Goal: Task Accomplishment & Management: Manage account settings

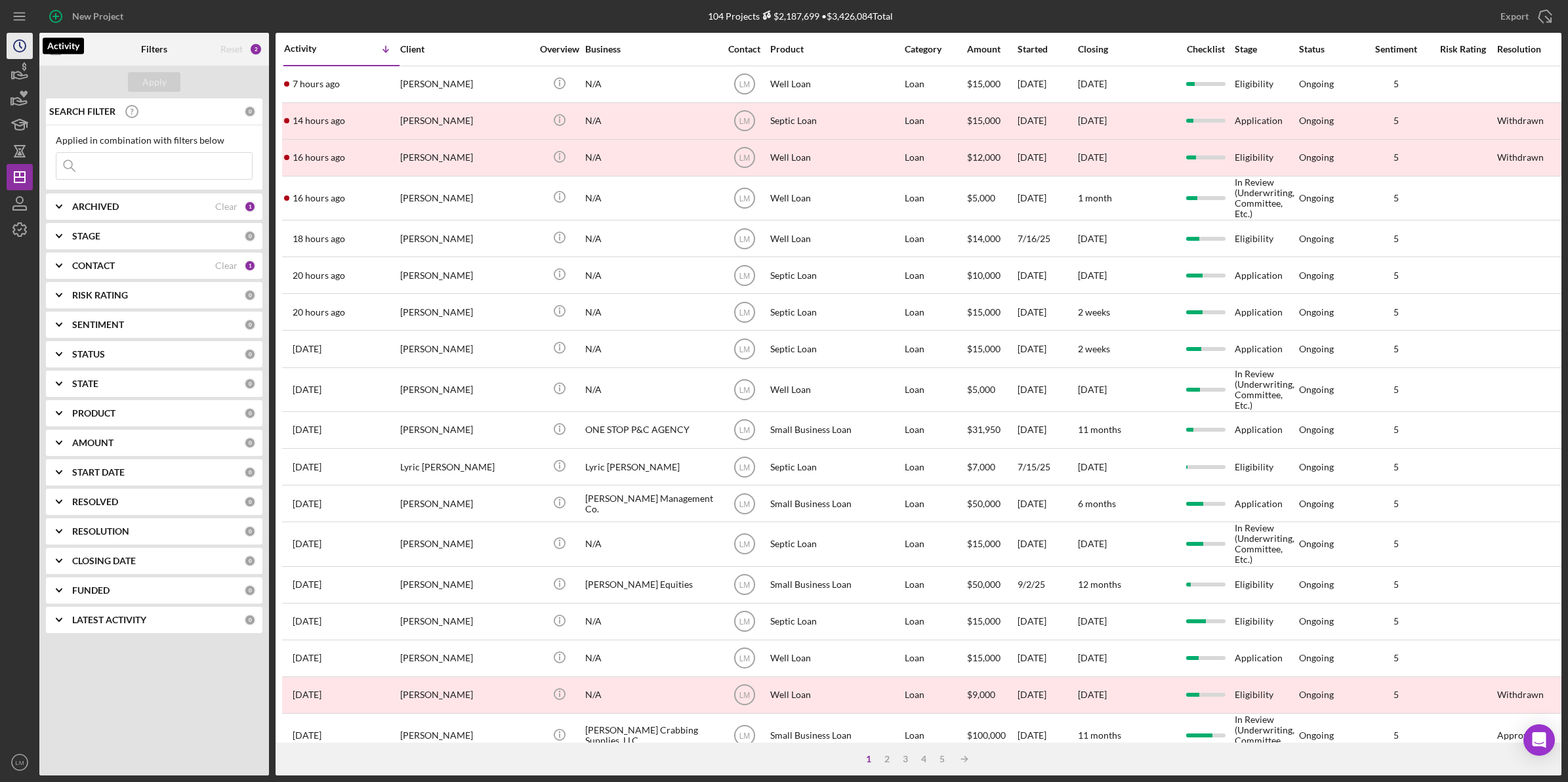
click at [18, 53] on icon "Icon/History" at bounding box center [20, 46] width 33 height 33
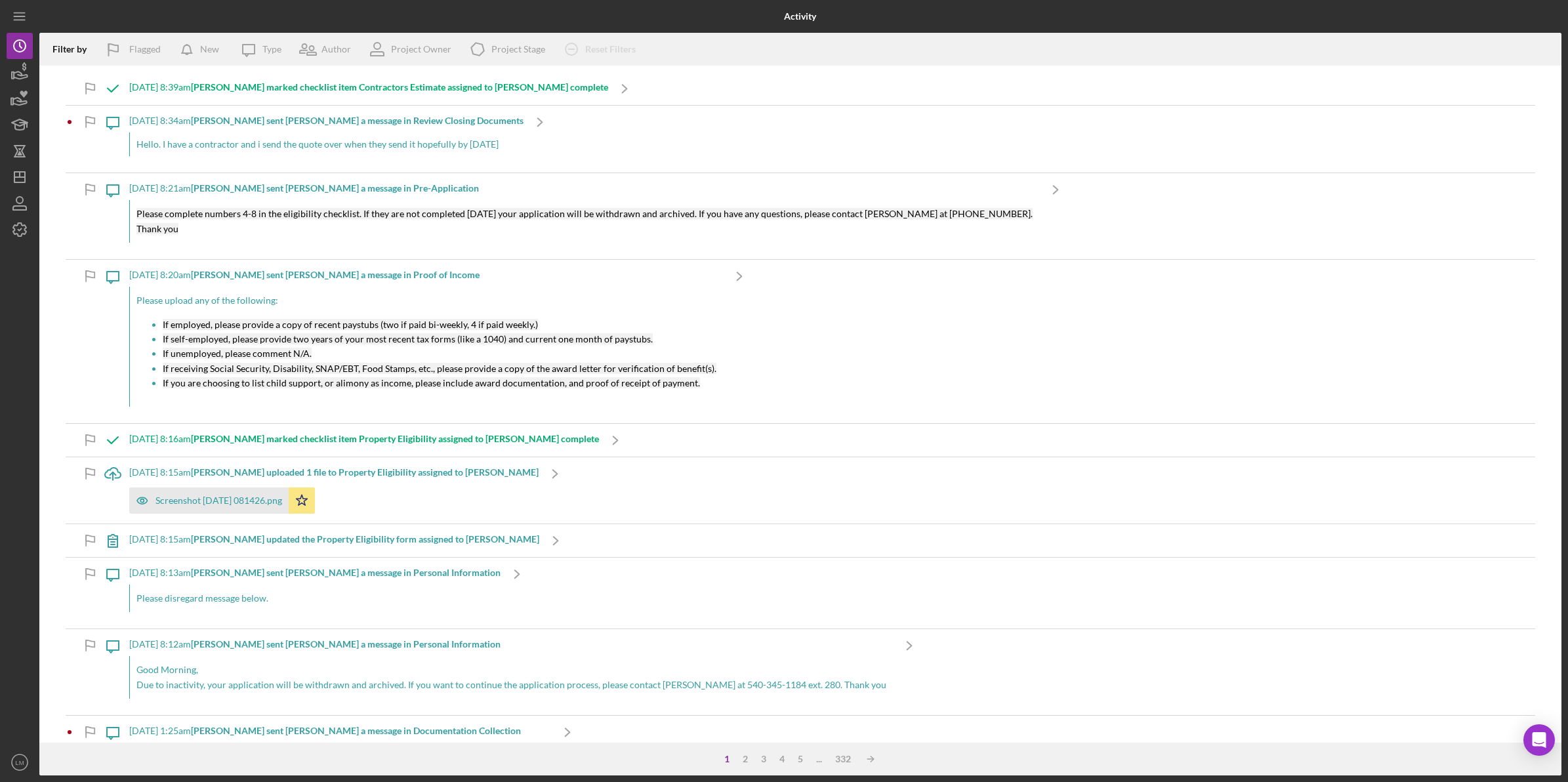
click at [282, 120] on b "[PERSON_NAME] sent [PERSON_NAME] a message in Review Closing Documents" at bounding box center [357, 121] width 333 height 11
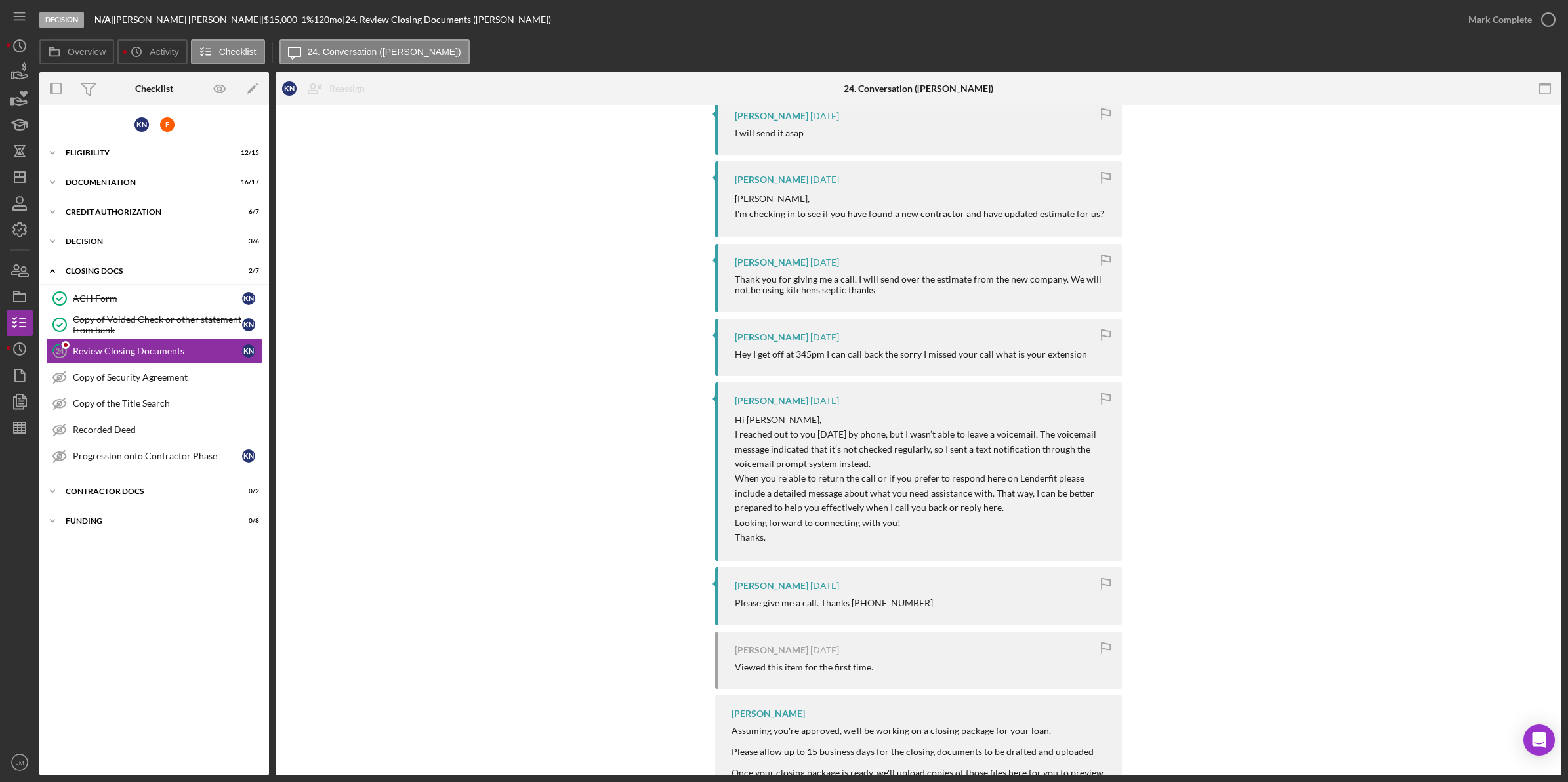
scroll to position [405, 0]
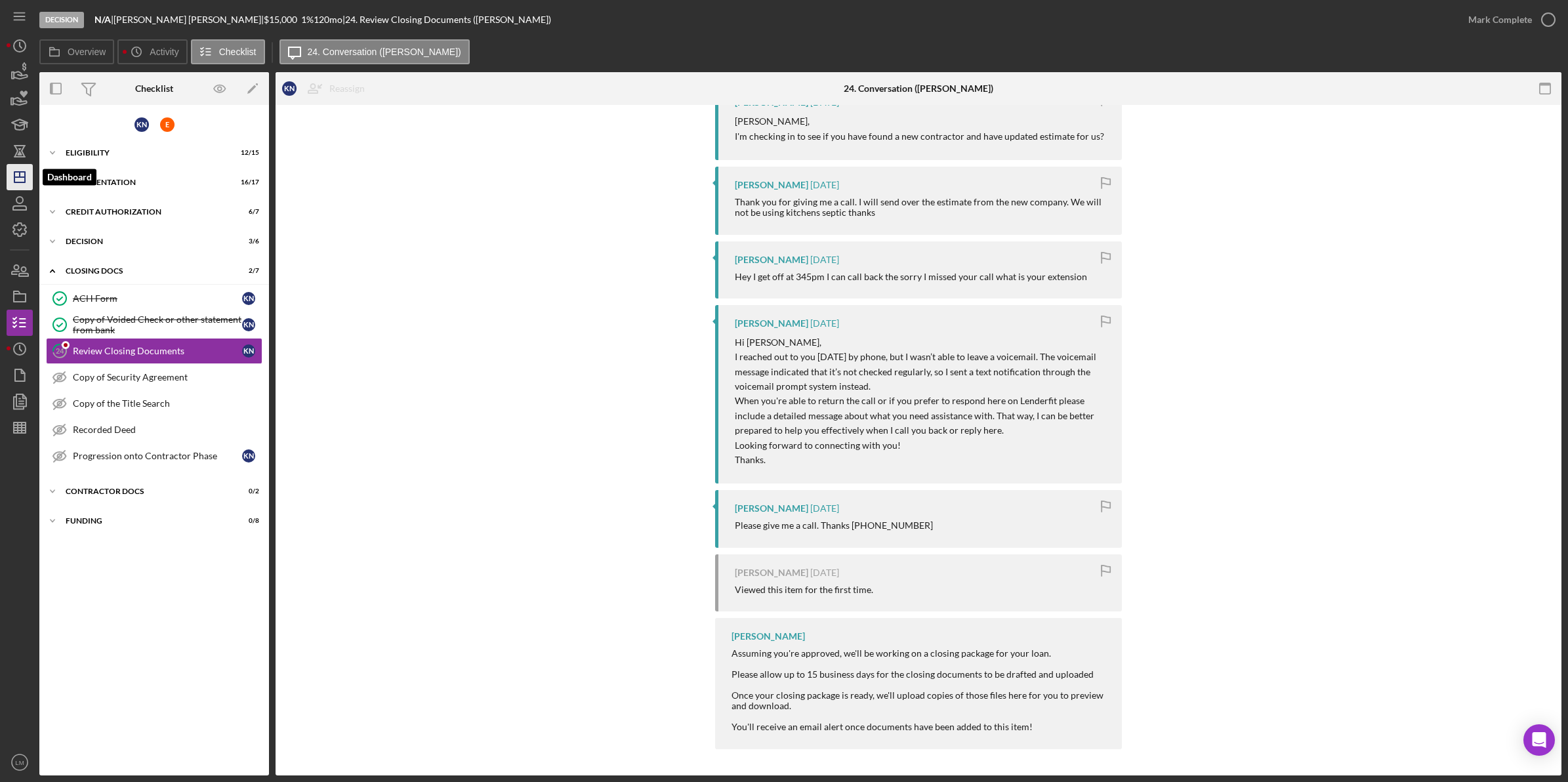
click at [21, 181] on icon "Icon/Dashboard" at bounding box center [20, 177] width 33 height 33
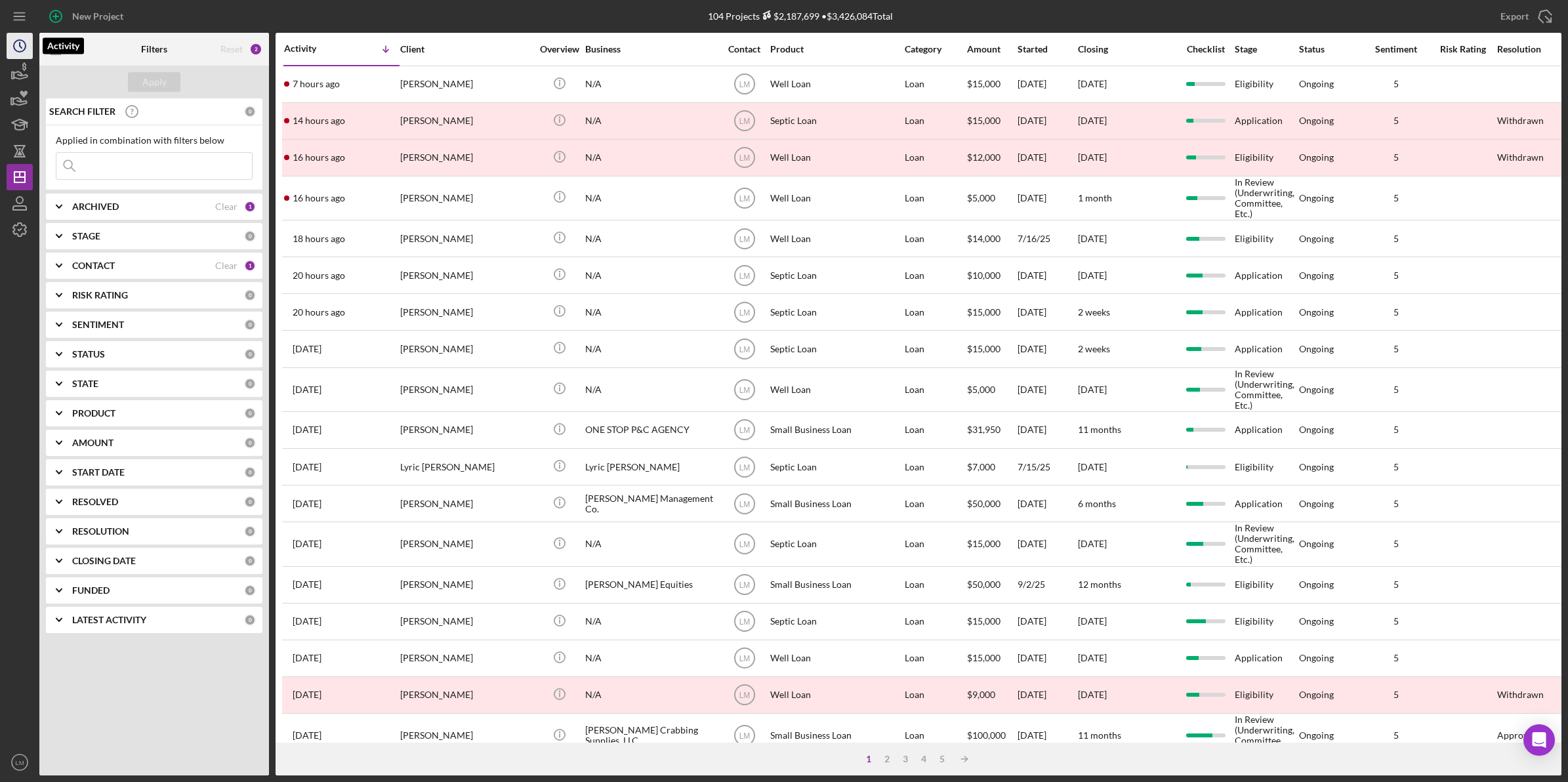
click at [25, 47] on circle "button" at bounding box center [19, 45] width 12 height 12
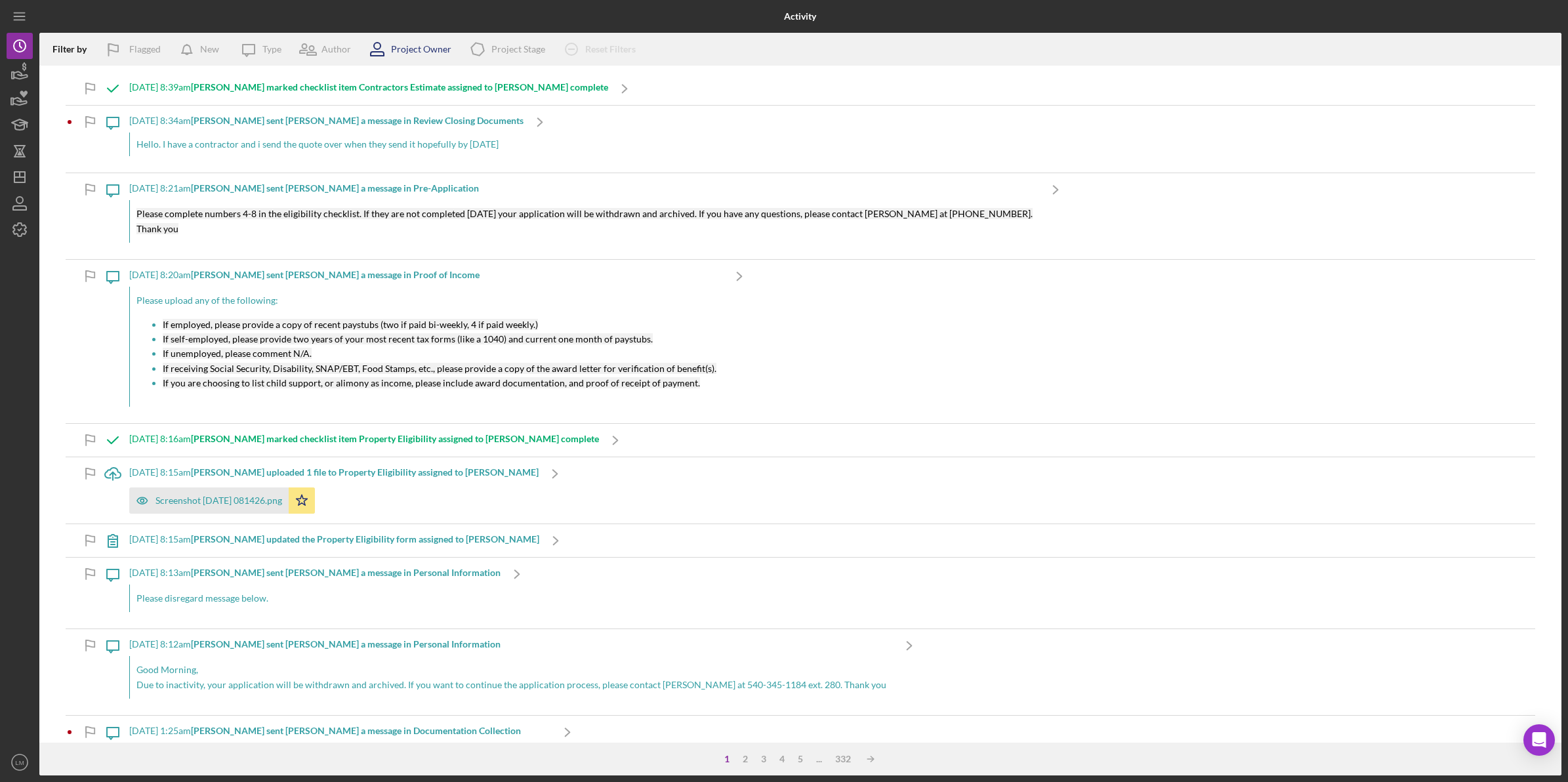
click at [409, 49] on div "Project Owner" at bounding box center [421, 49] width 60 height 10
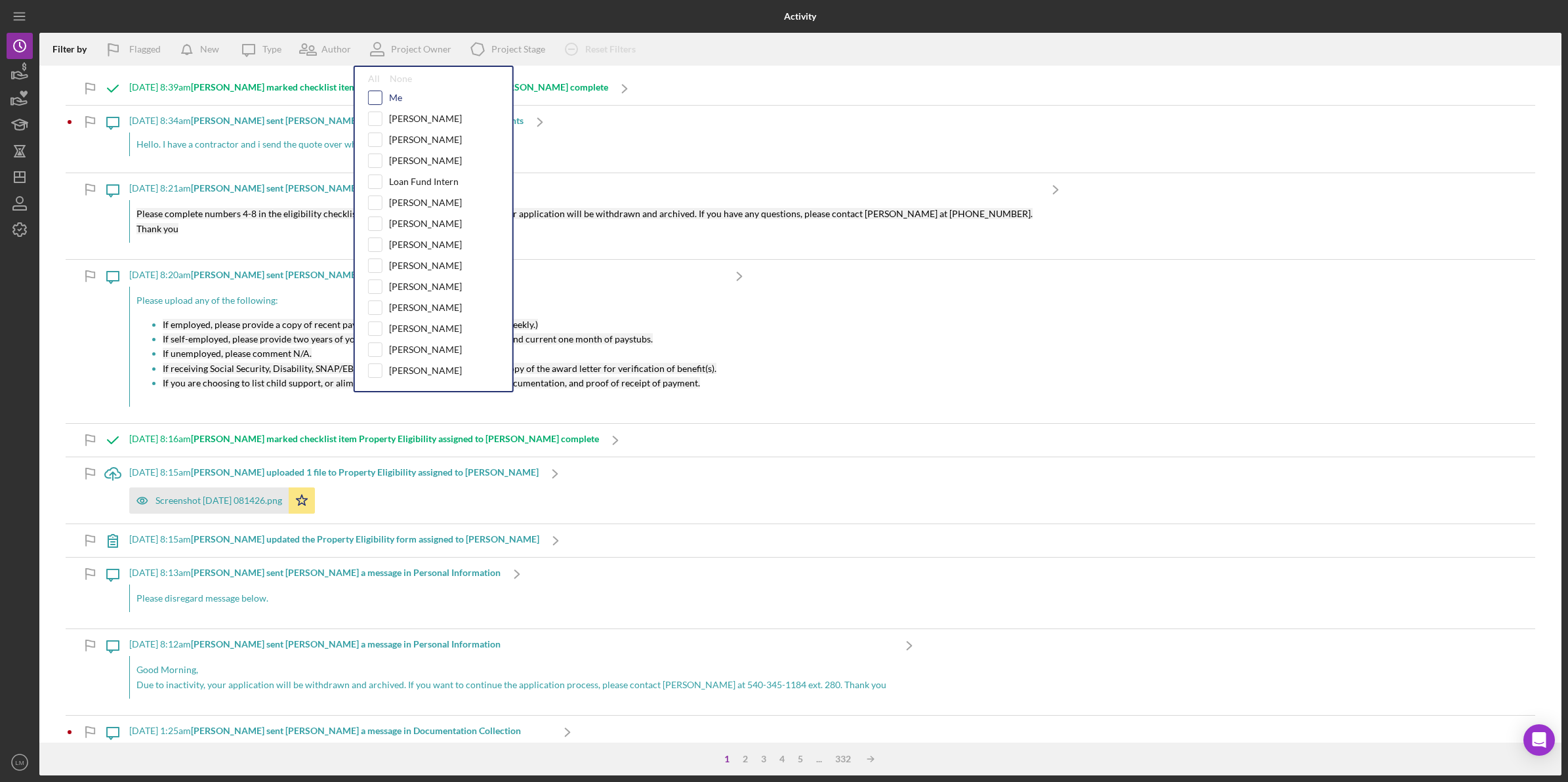
click at [374, 95] on input "checkbox" at bounding box center [375, 97] width 13 height 13
checkbox input "true"
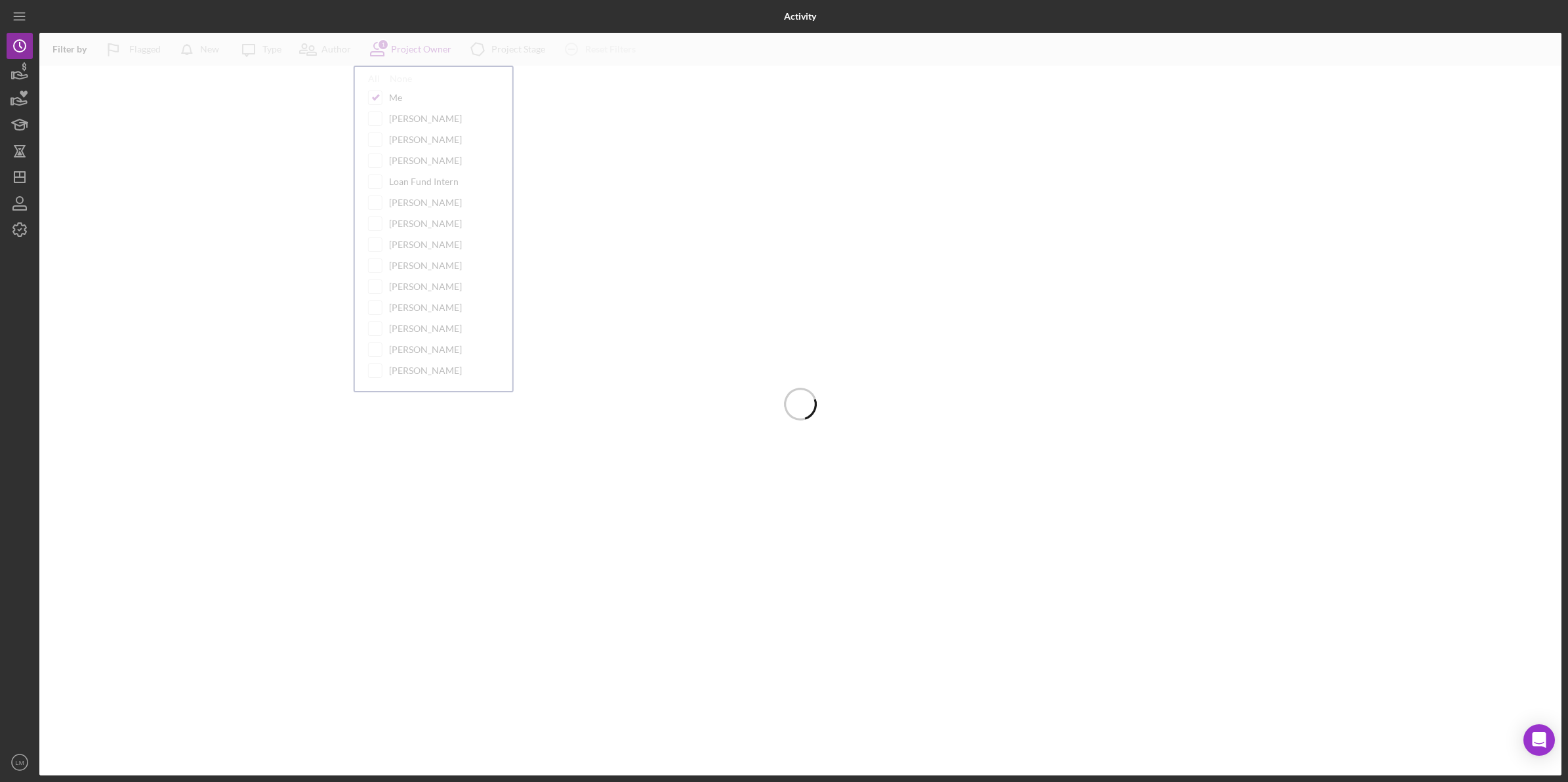
click at [418, 18] on div at bounding box center [292, 16] width 507 height 33
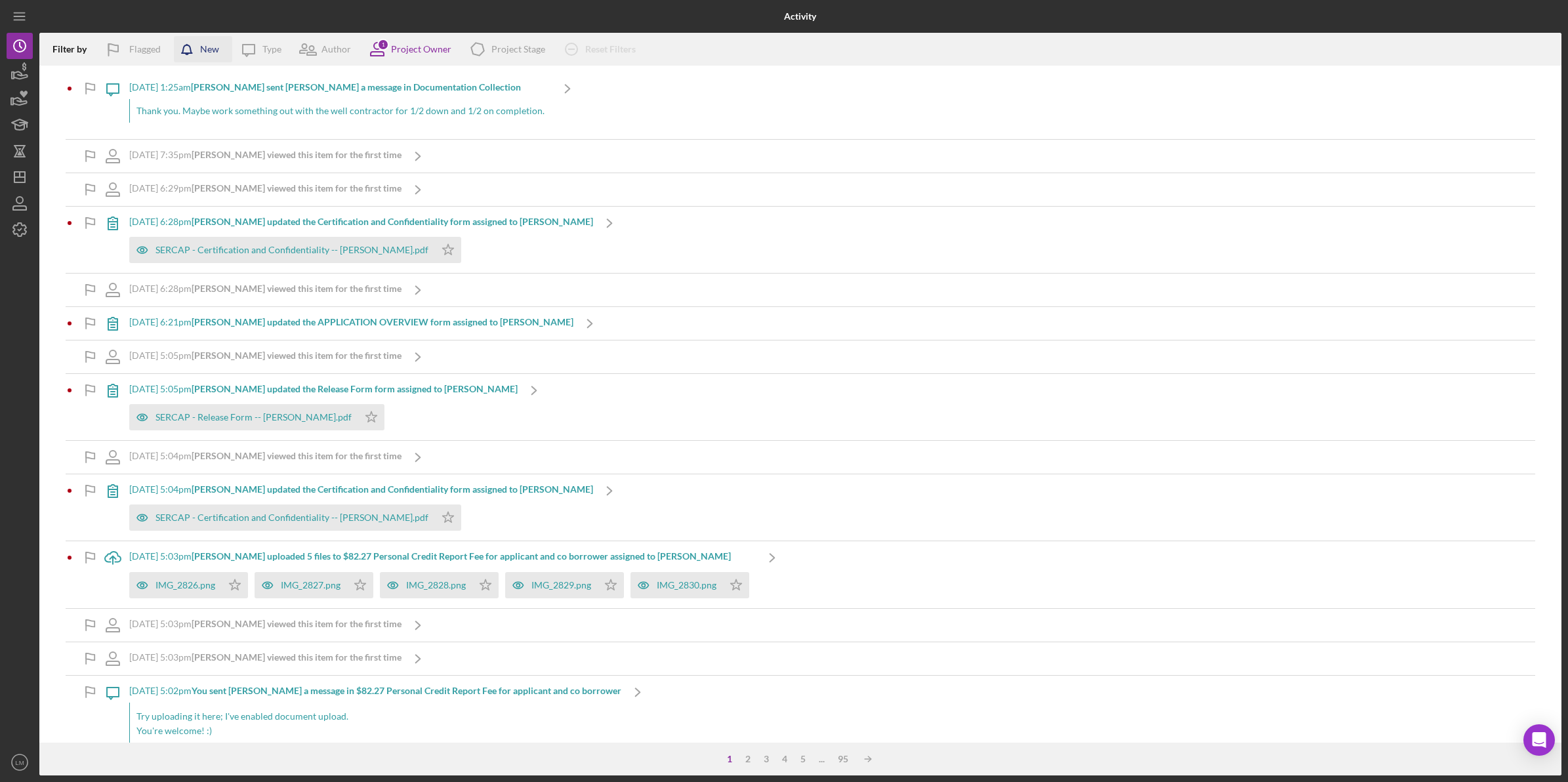
click at [212, 43] on div "New" at bounding box center [210, 49] width 19 height 26
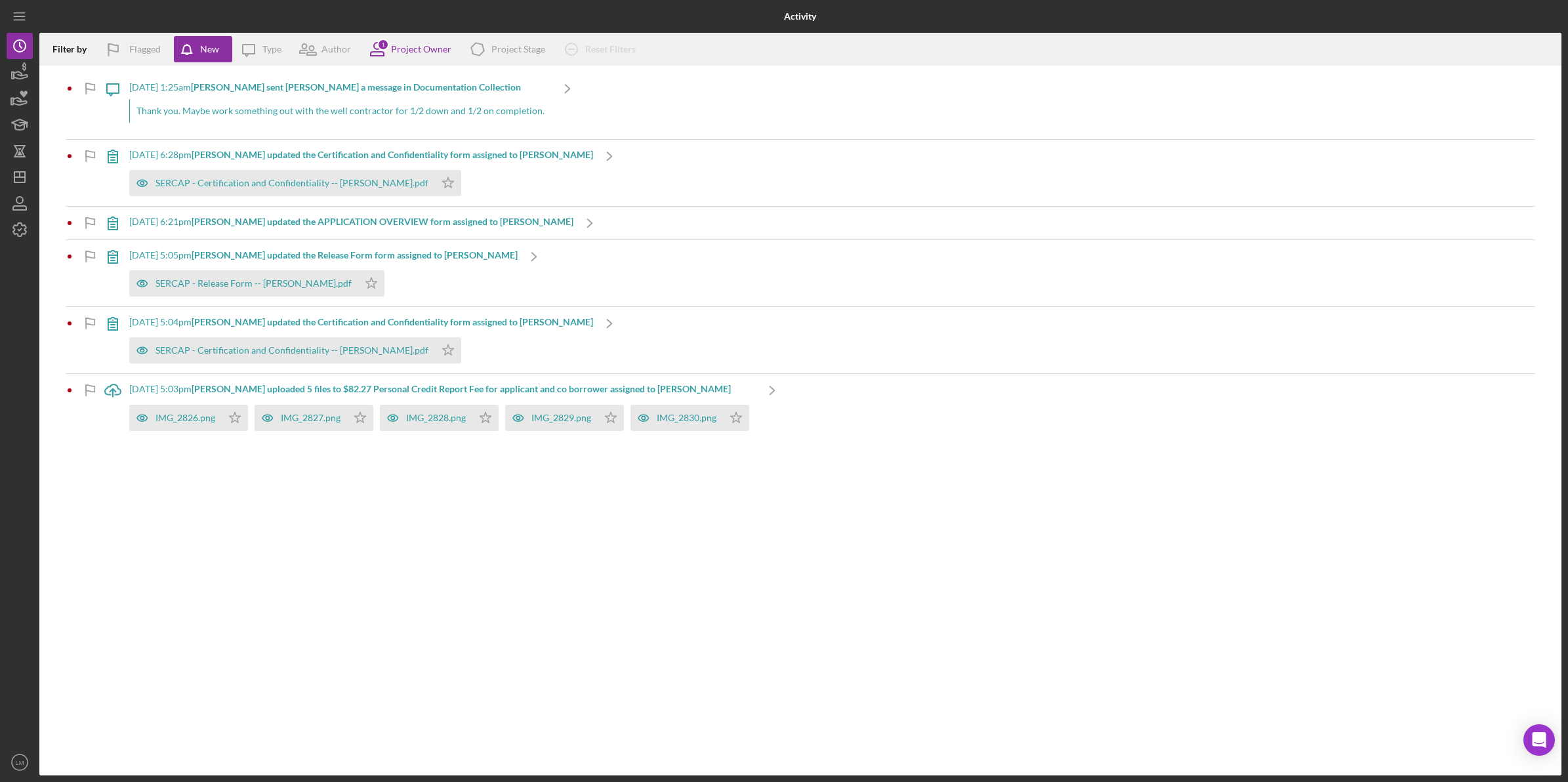
click at [241, 15] on div at bounding box center [292, 16] width 507 height 33
click at [15, 171] on icon "Icon/Dashboard" at bounding box center [20, 177] width 33 height 33
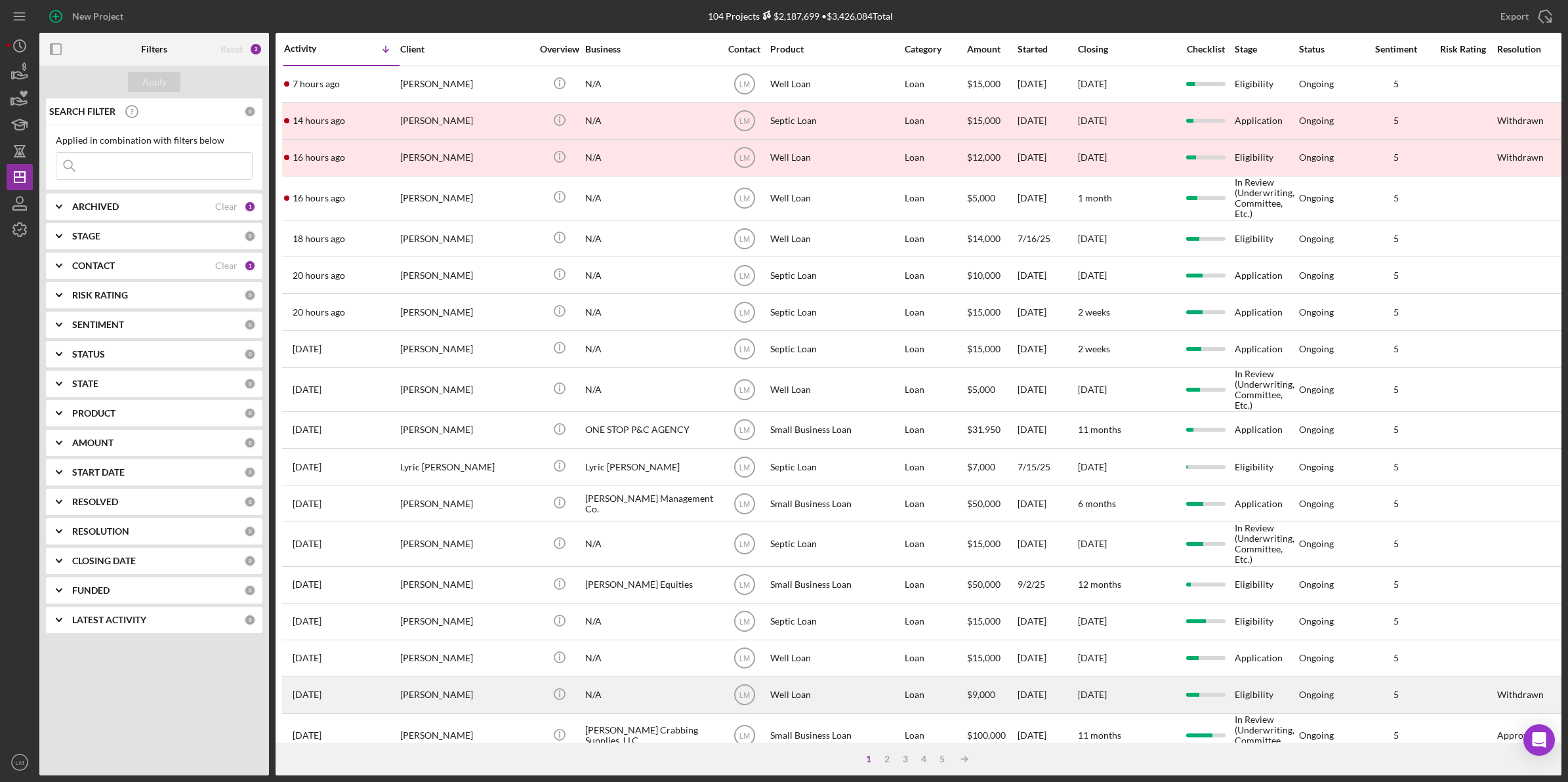
click at [502, 703] on div "[PERSON_NAME]" at bounding box center [466, 695] width 131 height 35
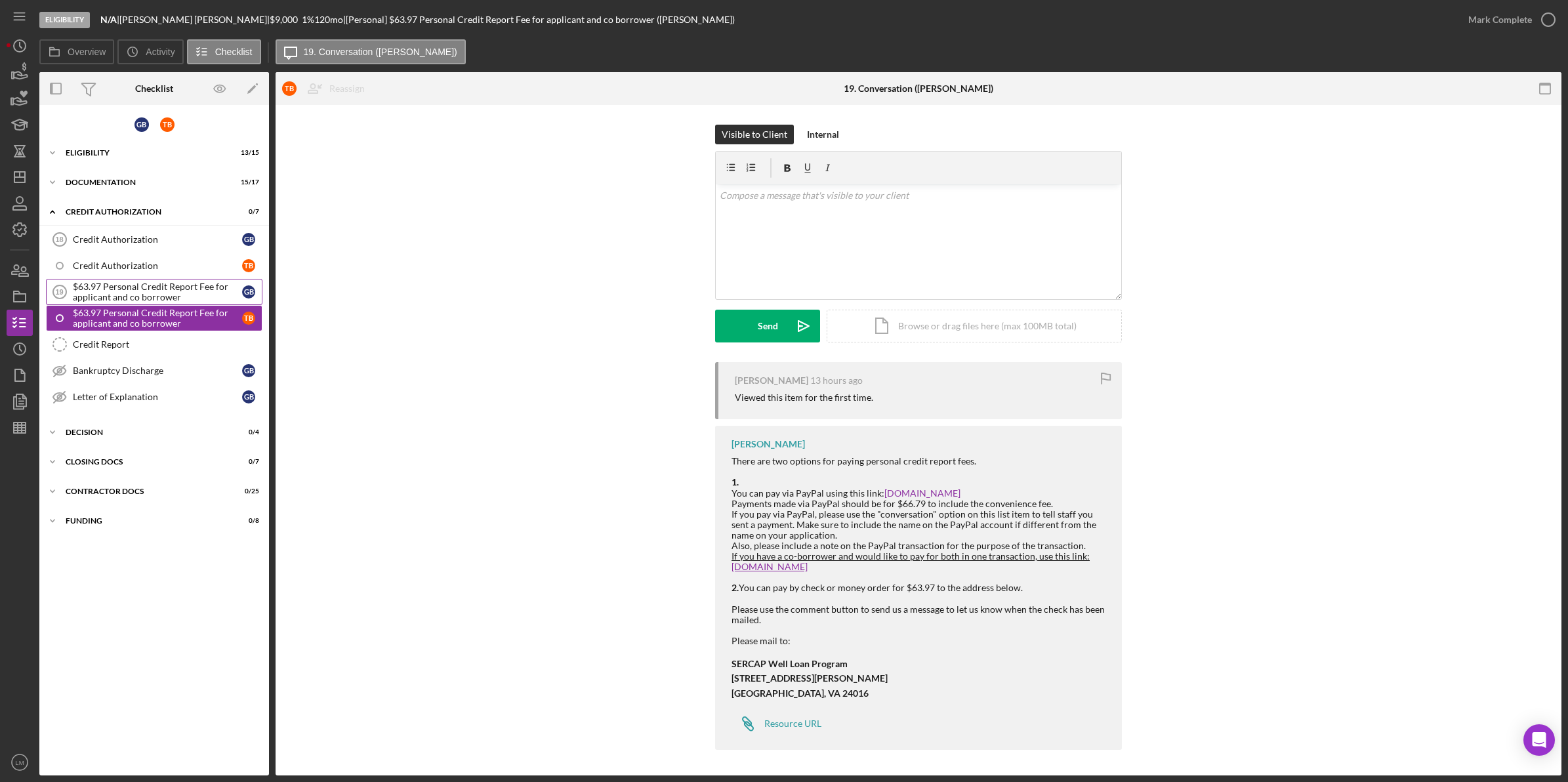
click at [189, 289] on div "$63.97 Personal Credit Report Fee for applicant and co borrower" at bounding box center [157, 292] width 169 height 21
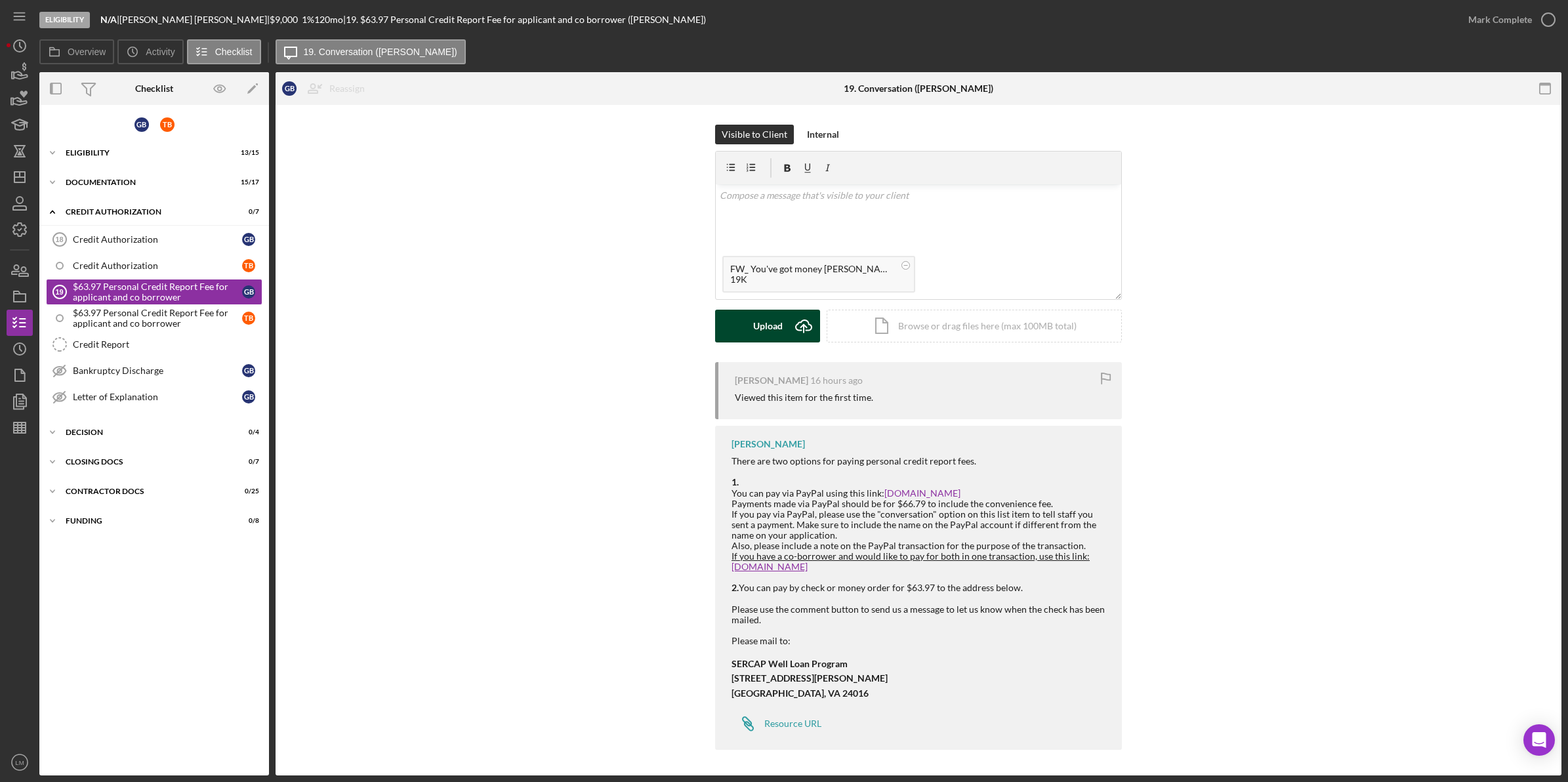
click at [709, 319] on div "Upload" at bounding box center [768, 326] width 29 height 33
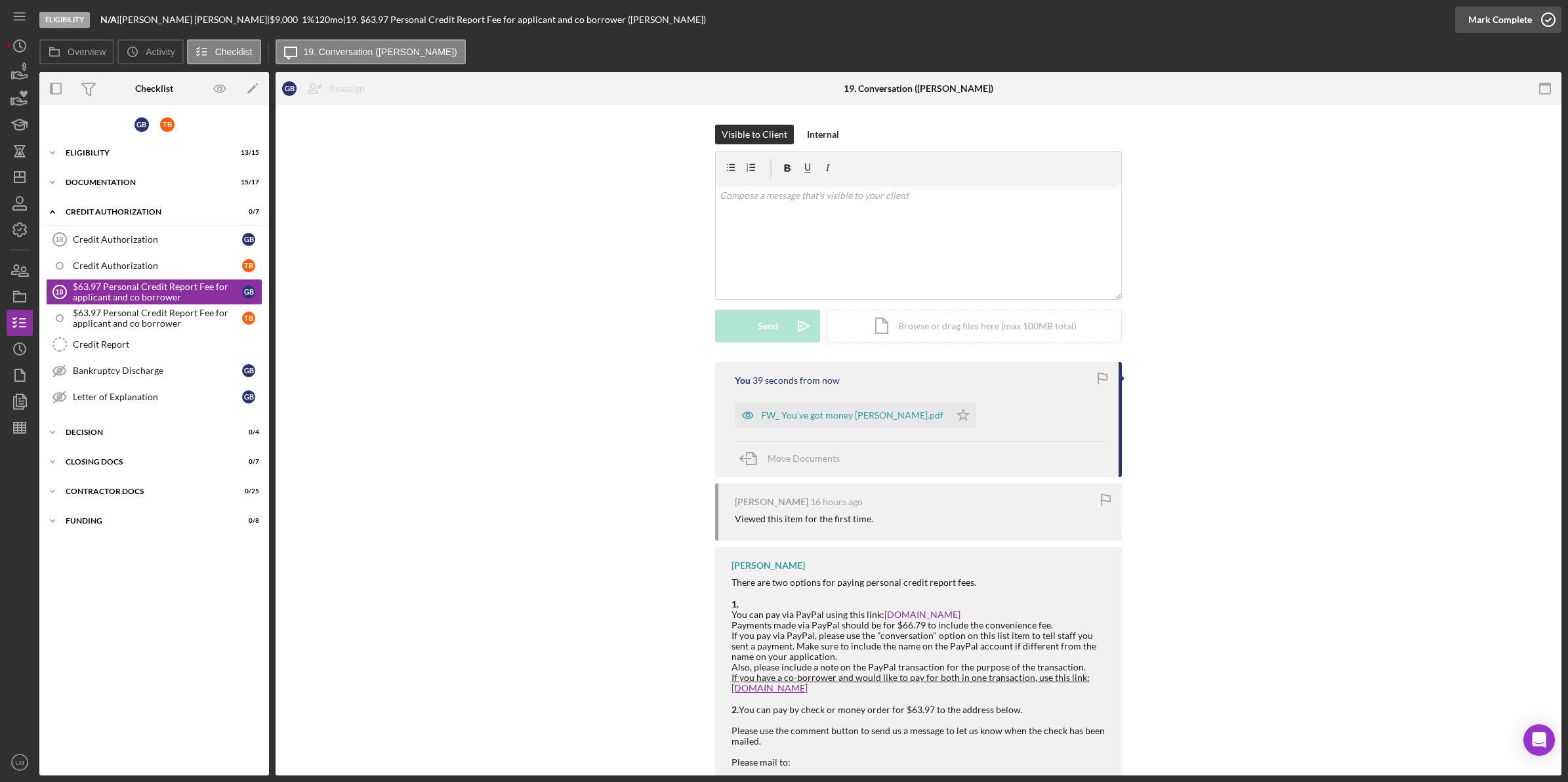
click at [709, 22] on div "Mark Complete" at bounding box center [1500, 20] width 64 height 26
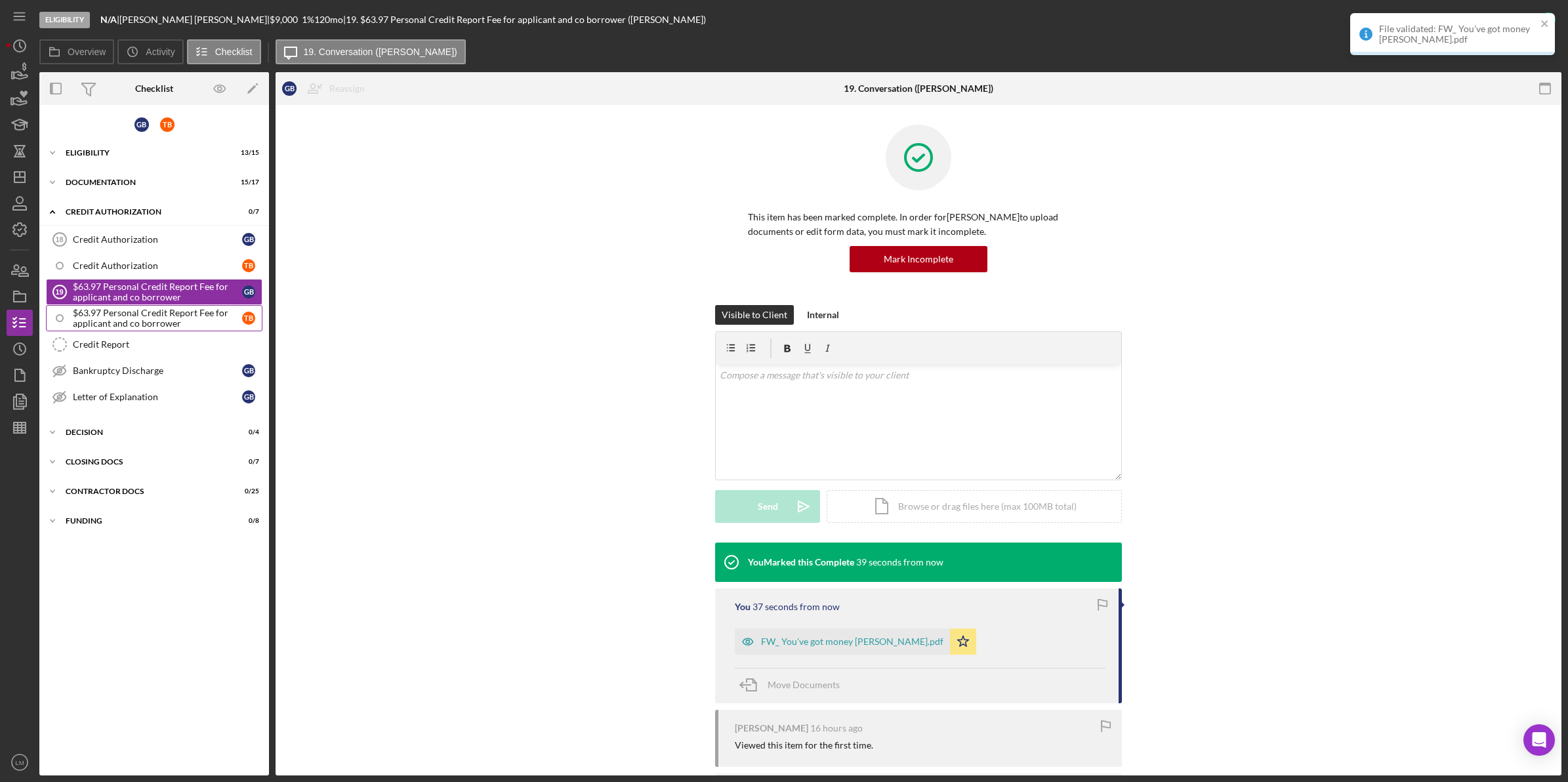
click at [187, 321] on div "$63.97 Personal Credit Report Fee for applicant and co borrower" at bounding box center [157, 318] width 169 height 21
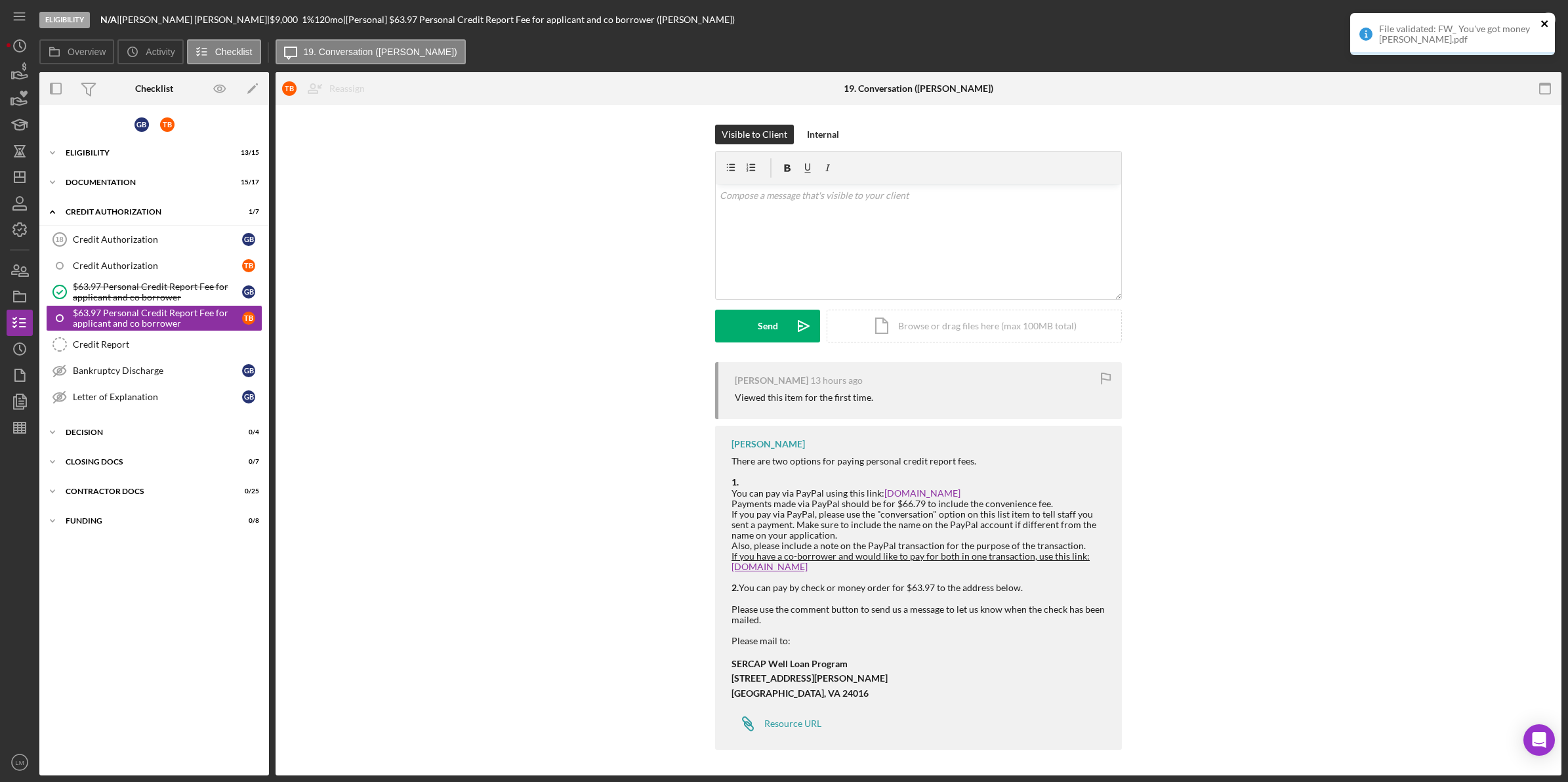
click at [709, 21] on icon "close" at bounding box center [1544, 23] width 9 height 10
click at [709, 21] on div "File validated: FW_ You've got money [PERSON_NAME].pdf" at bounding box center [1452, 39] width 210 height 58
click at [709, 22] on icon "button" at bounding box center [1548, 20] width 33 height 33
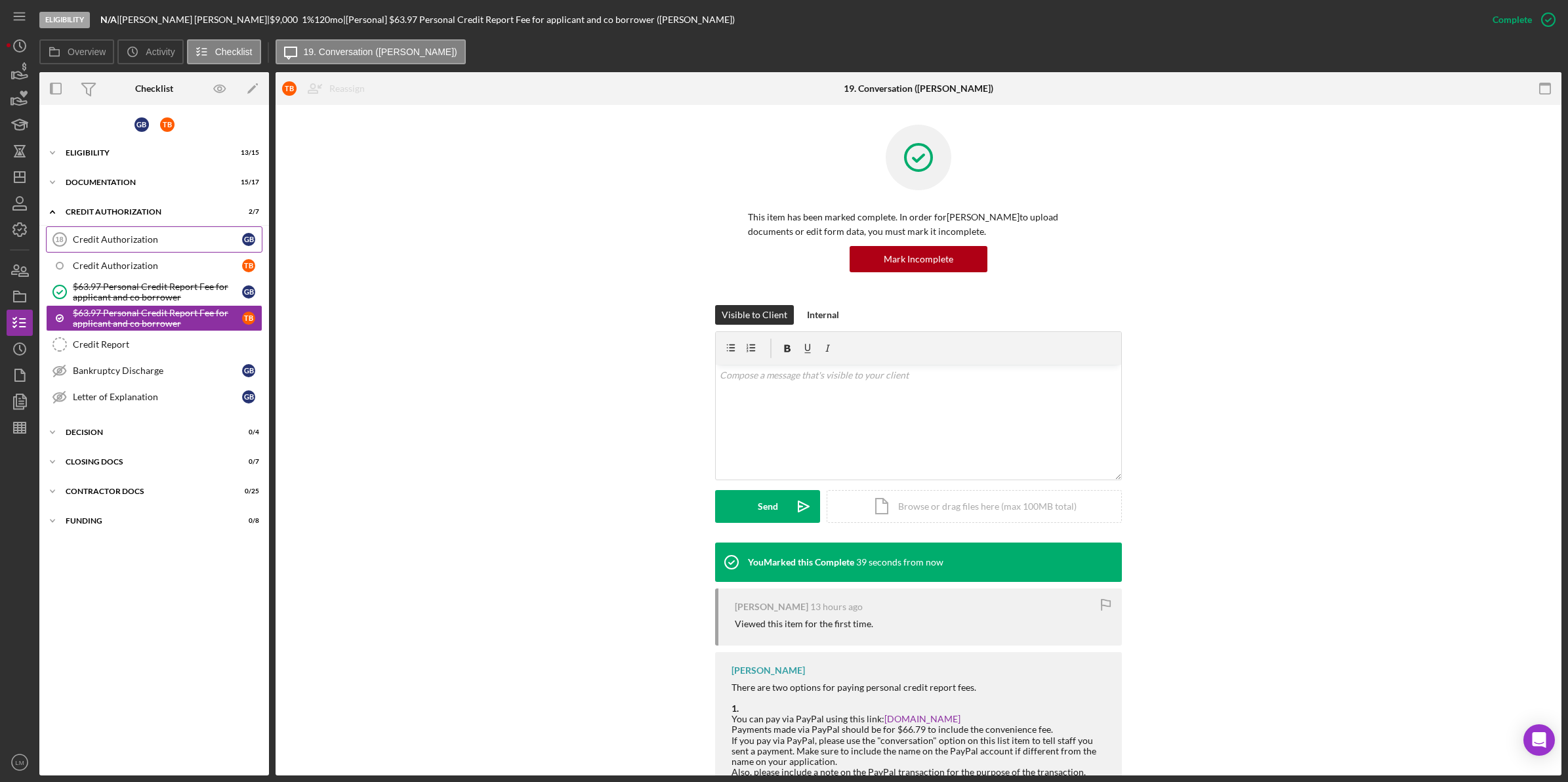
click at [205, 242] on div "Credit Authorization" at bounding box center [157, 239] width 169 height 10
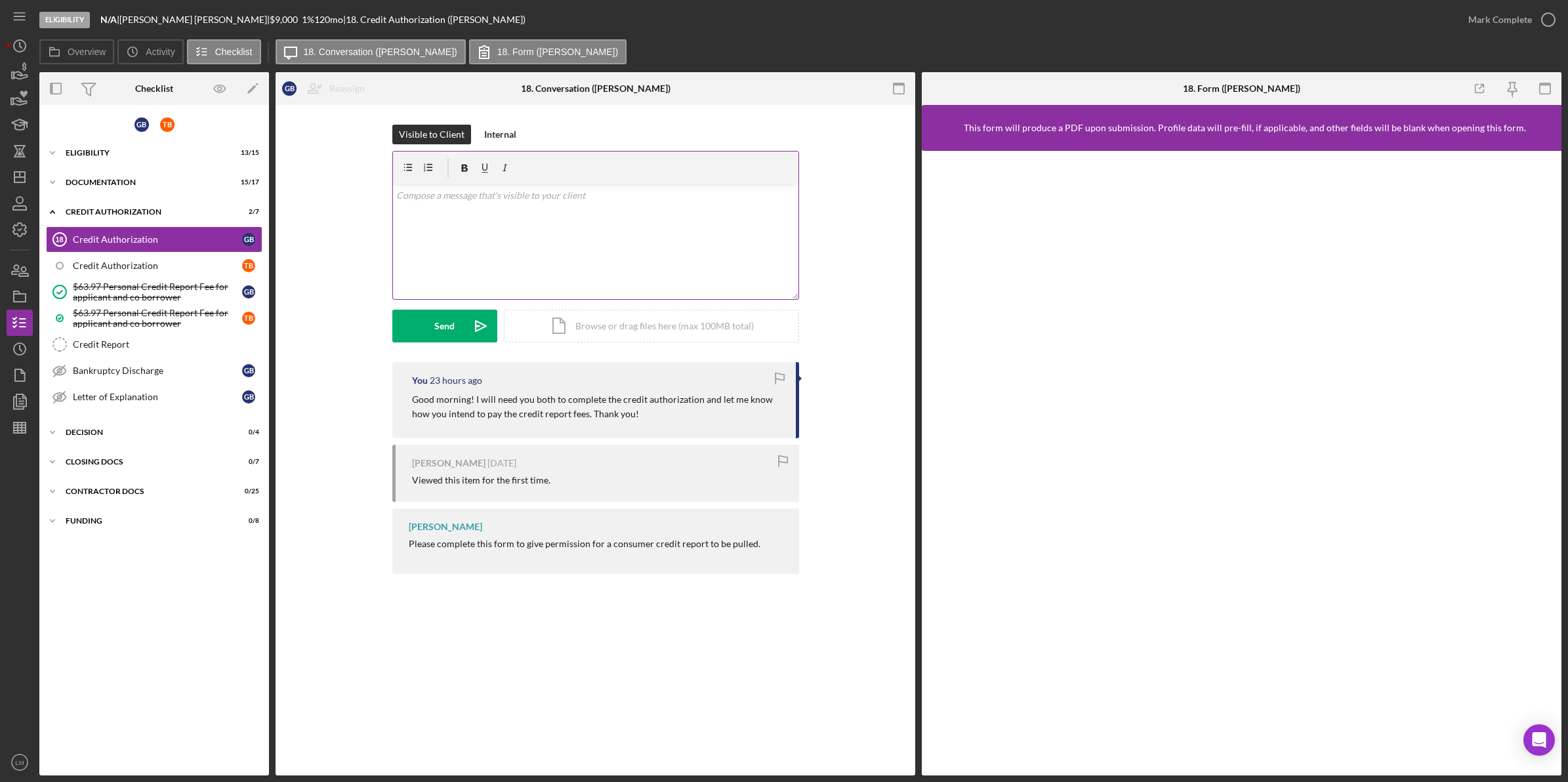
click at [645, 240] on div "v Color teal Color pink Remove color Add row above Add row below Add column bef…" at bounding box center [596, 242] width 405 height 115
copy span "v Color teal Color pink Remove color Add row above Add row below Add column bef…"
click at [453, 329] on div "Send" at bounding box center [444, 326] width 21 height 33
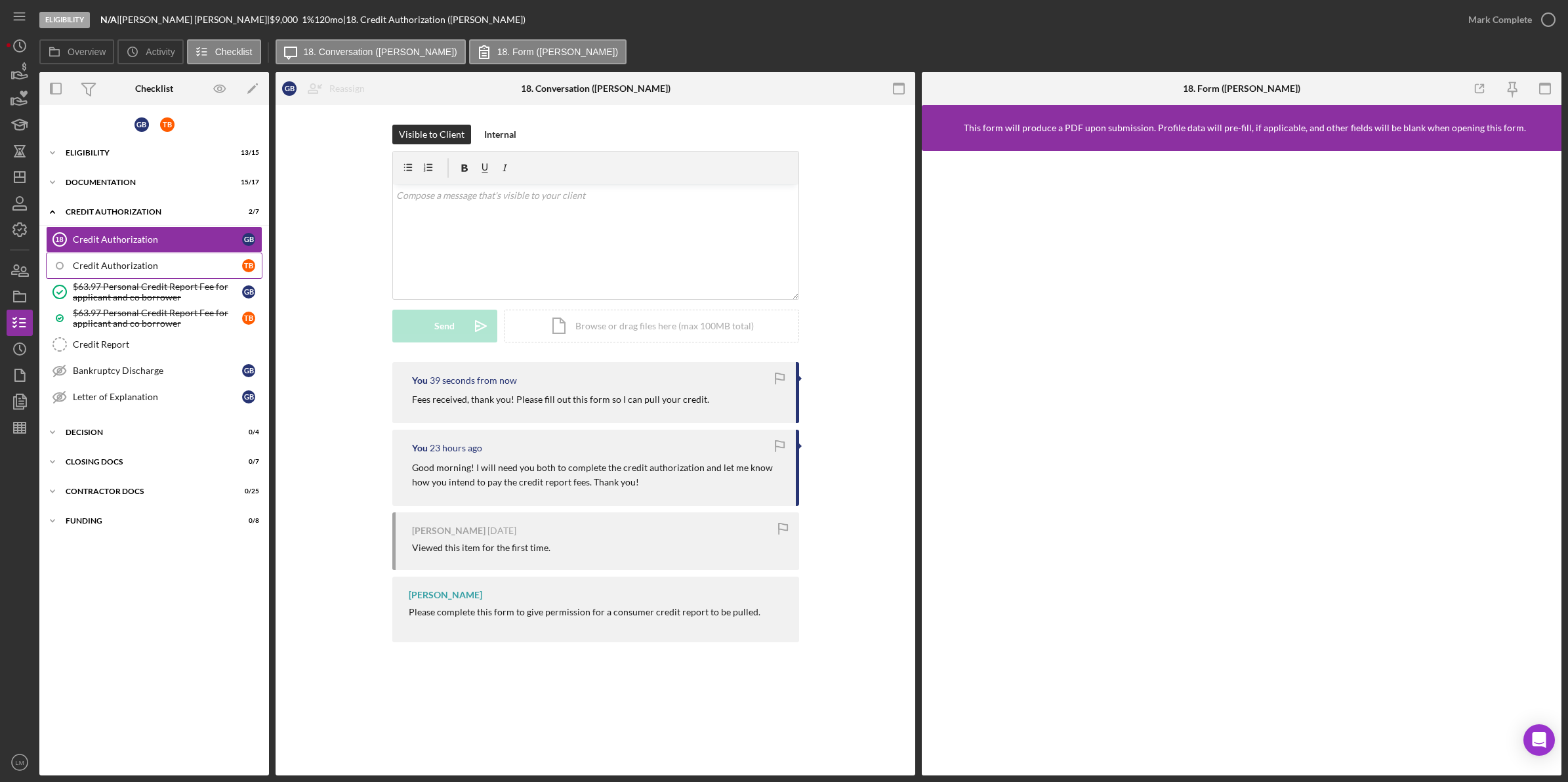
click at [187, 260] on div "Credit Authorization" at bounding box center [157, 265] width 169 height 10
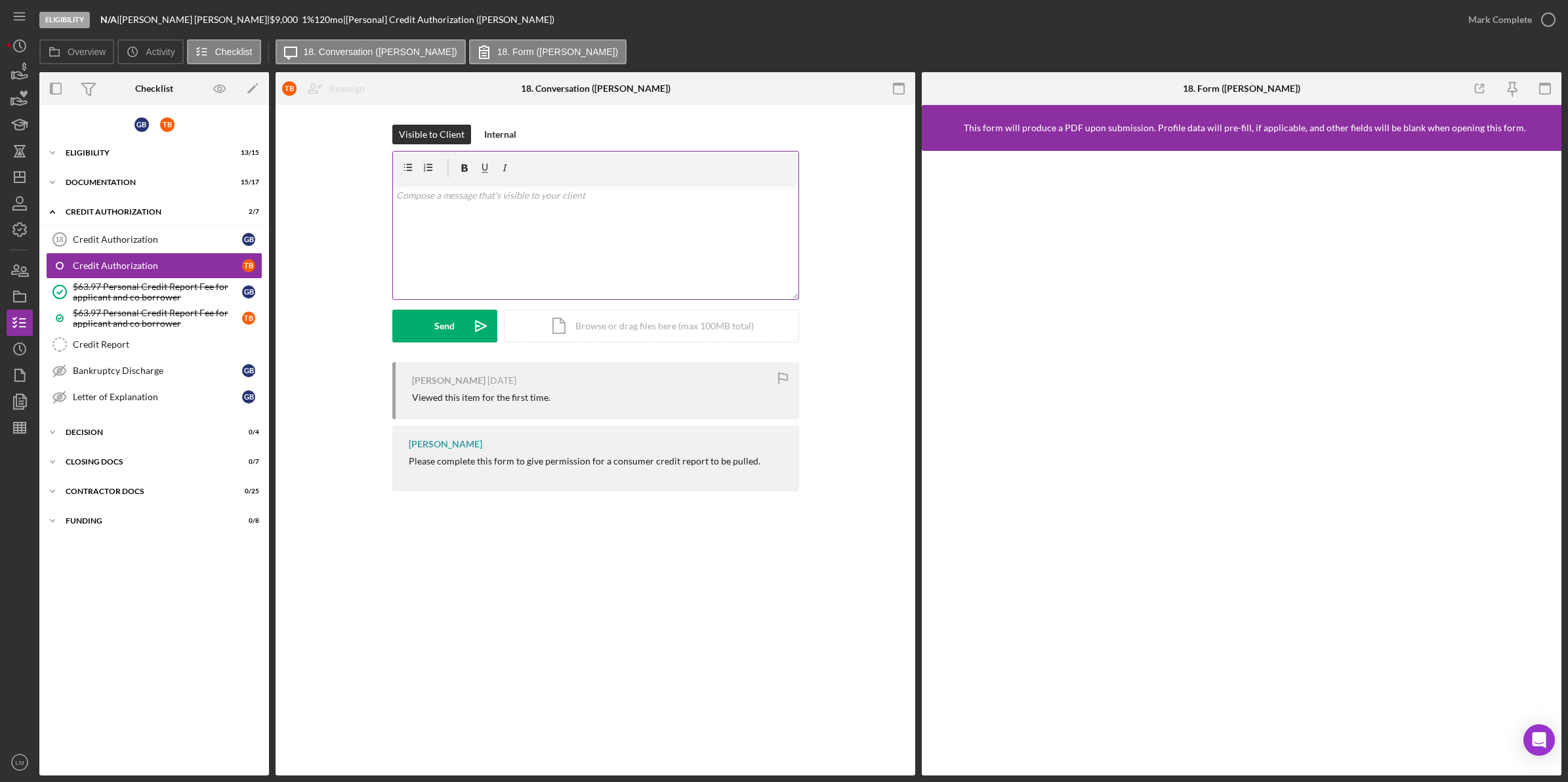
click at [510, 234] on div "v Color teal Color pink Remove color Add row above Add row below Add column bef…" at bounding box center [596, 242] width 405 height 115
click at [461, 321] on button "Send Icon/icon-invite-send" at bounding box center [444, 326] width 105 height 33
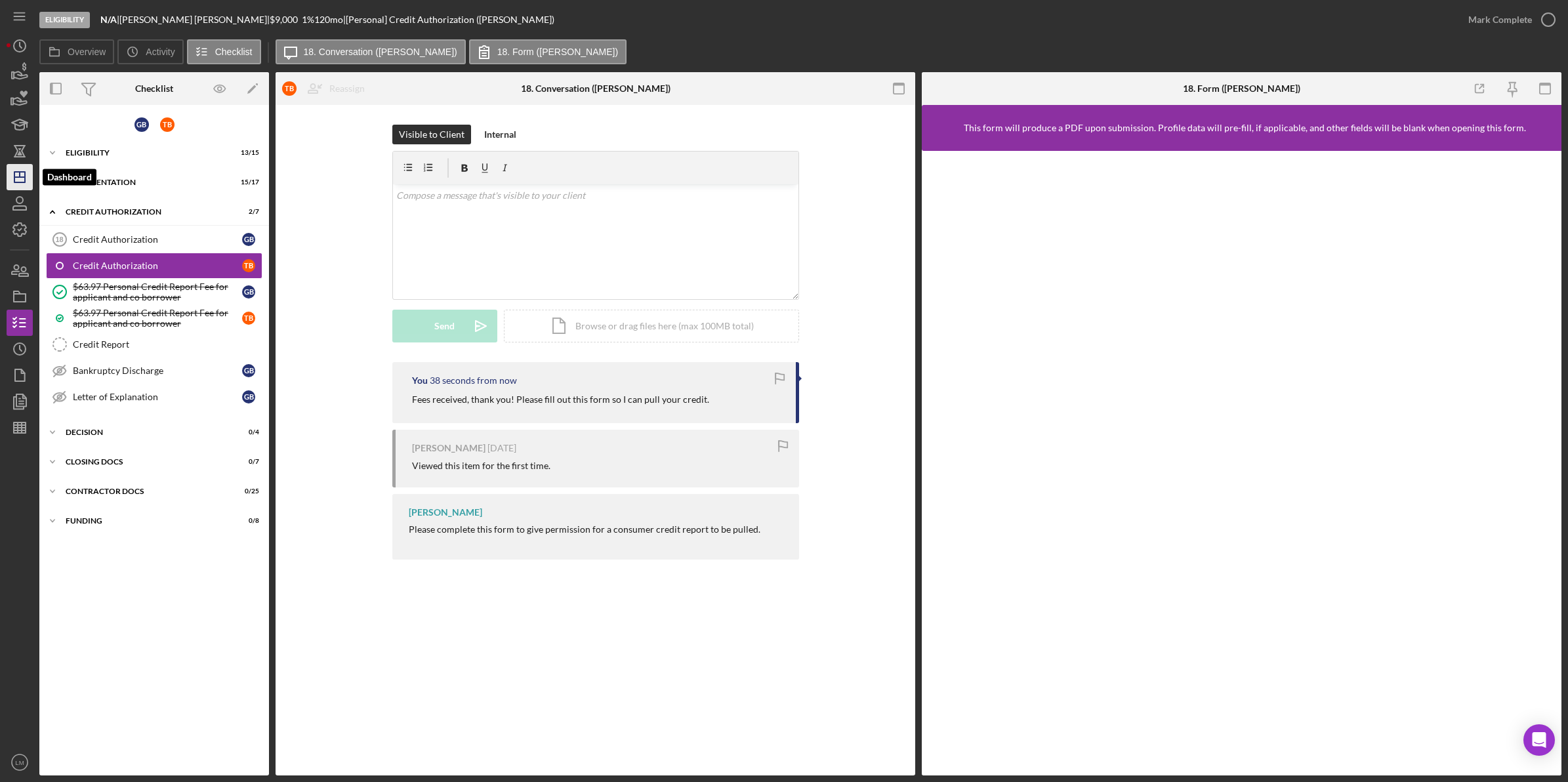
click at [18, 172] on polygon "button" at bounding box center [19, 177] width 10 height 10
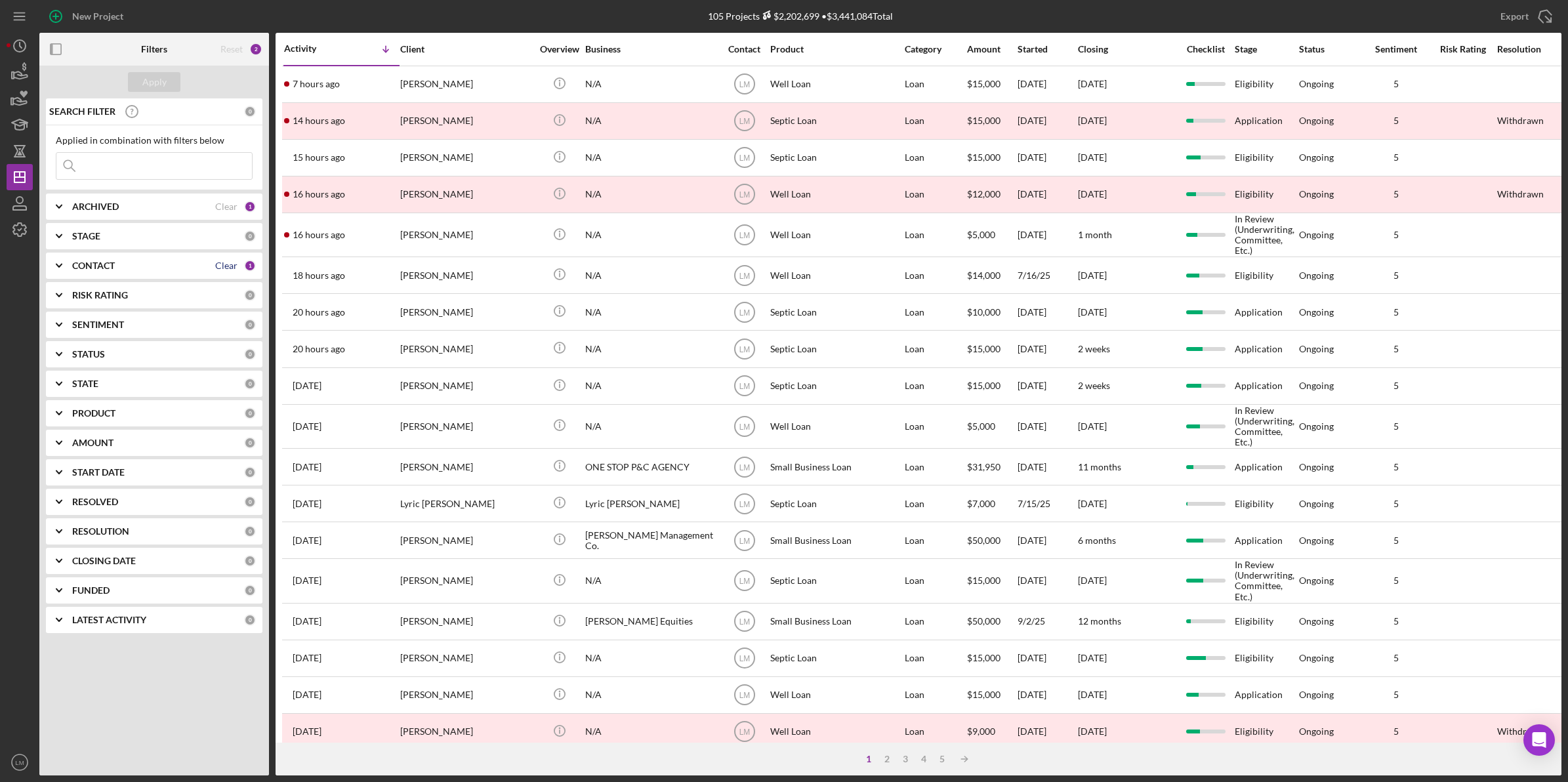
click at [228, 270] on div "Clear" at bounding box center [226, 265] width 23 height 10
click at [159, 168] on input at bounding box center [153, 166] width 195 height 26
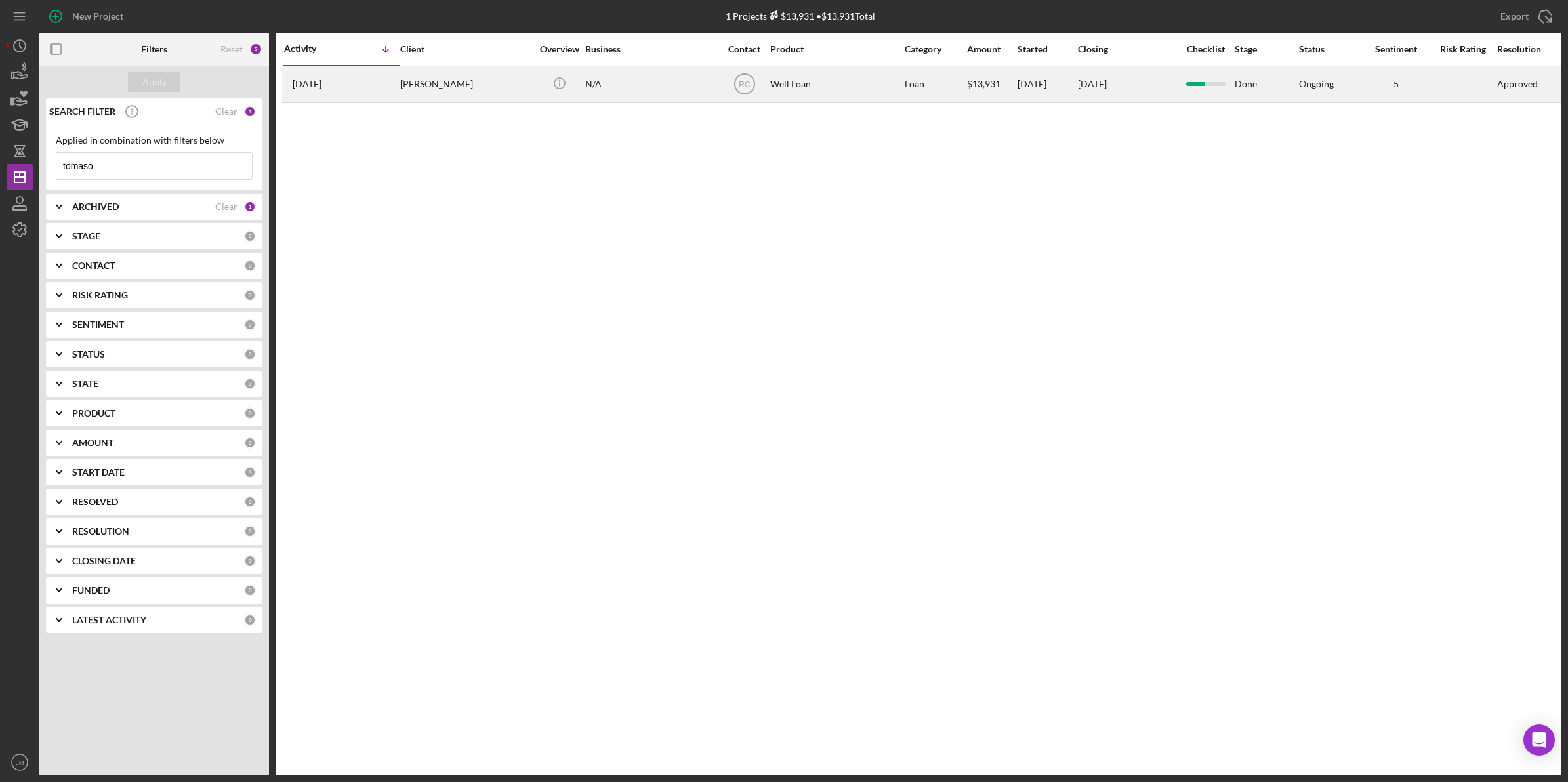
type input "tomaso"
click at [372, 88] on div "[DATE] [PERSON_NAME]" at bounding box center [342, 84] width 115 height 35
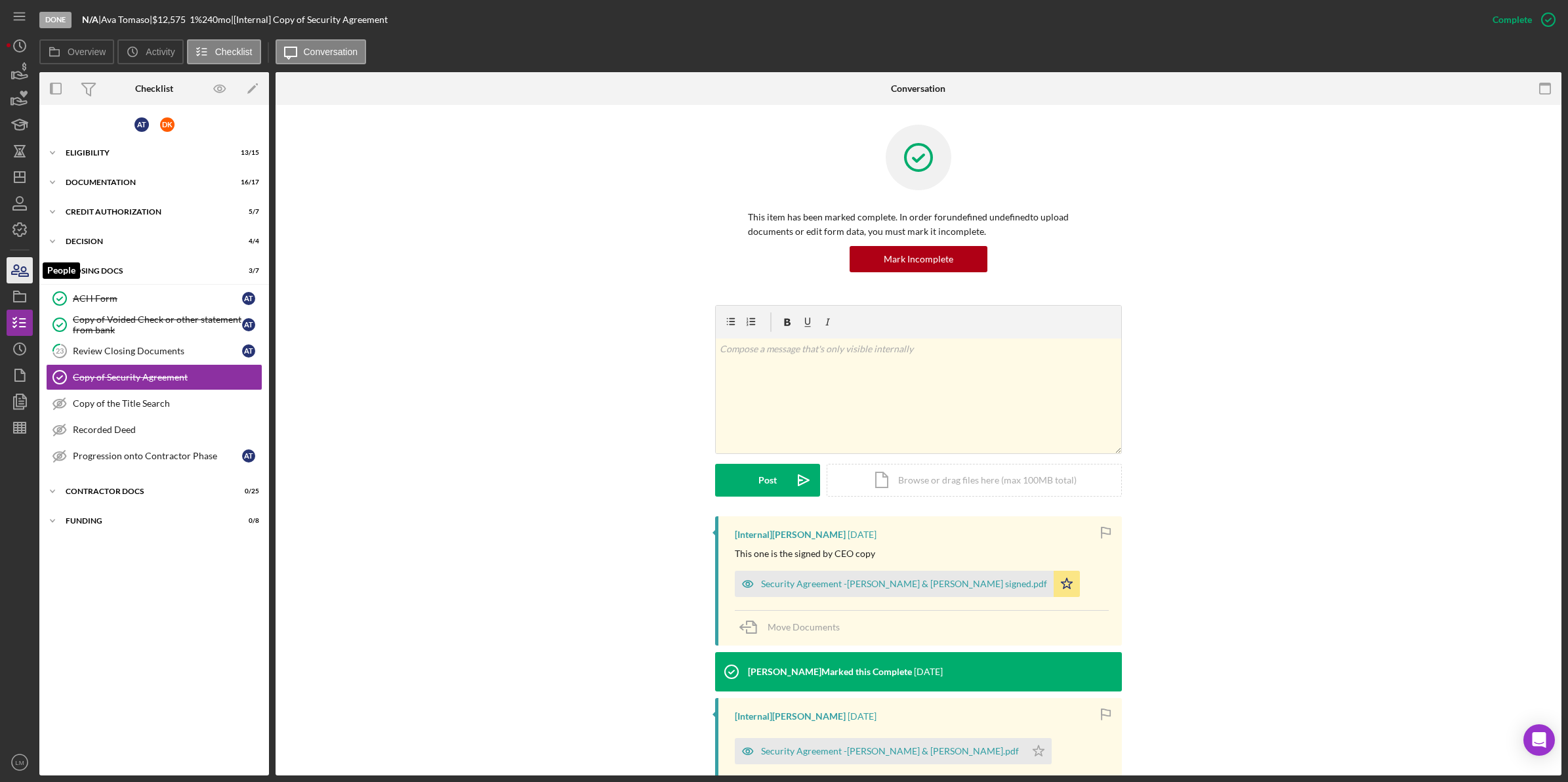
click at [20, 270] on icon "button" at bounding box center [20, 270] width 33 height 33
